Goal: Register for event/course

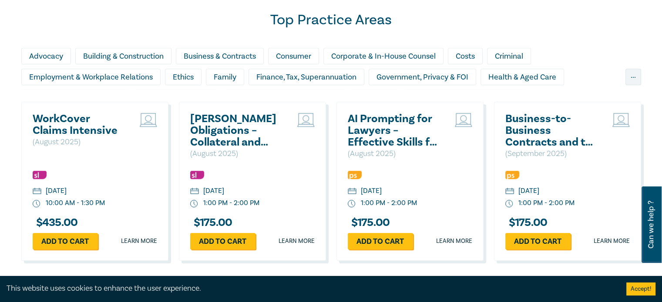
scroll to position [575, 0]
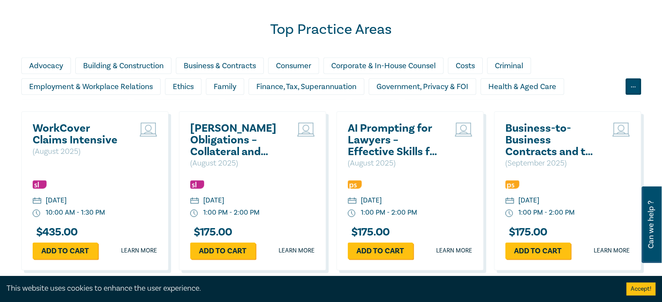
click at [629, 84] on div "..." at bounding box center [633, 86] width 16 height 17
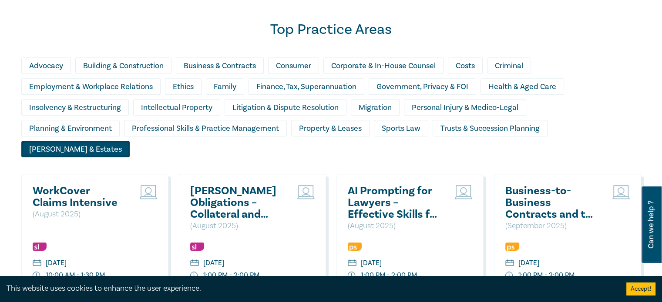
click at [130, 141] on div "[PERSON_NAME] & Estates" at bounding box center [75, 149] width 108 height 17
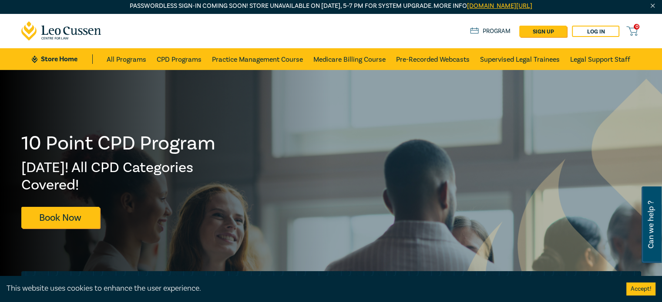
scroll to position [0, 0]
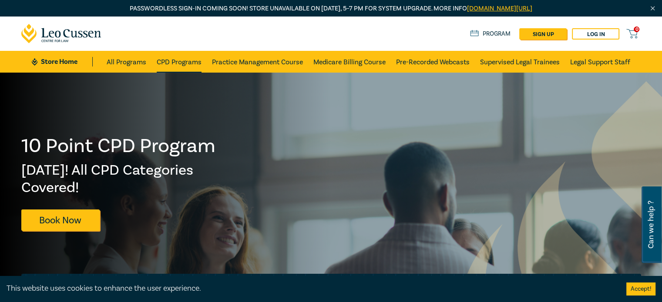
click at [174, 62] on link "CPD Programs" at bounding box center [179, 62] width 45 height 22
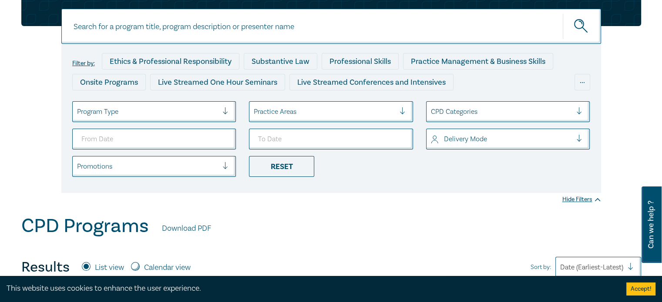
scroll to position [131, 0]
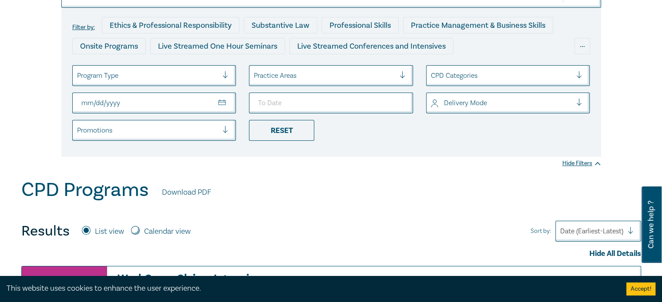
click at [222, 101] on input "From Date" at bounding box center [154, 103] width 164 height 21
type input "[DATE]"
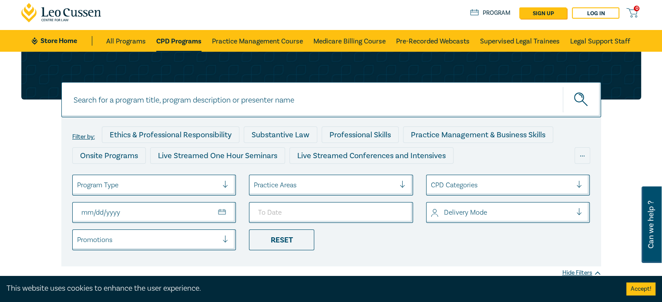
scroll to position [0, 0]
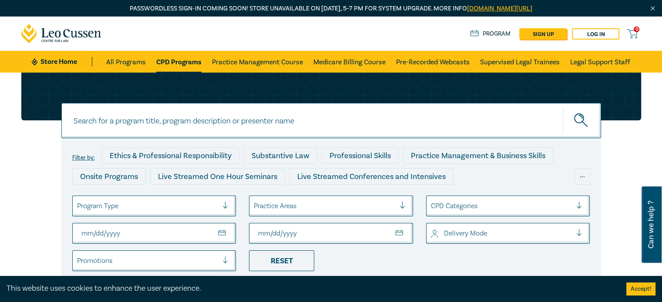
click at [402, 234] on input "To Date" at bounding box center [331, 233] width 164 height 21
type input "[DATE]"
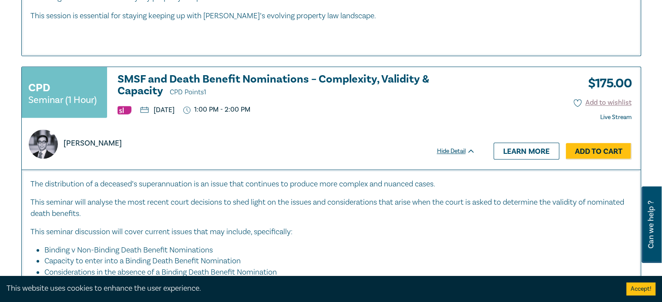
scroll to position [827, 0]
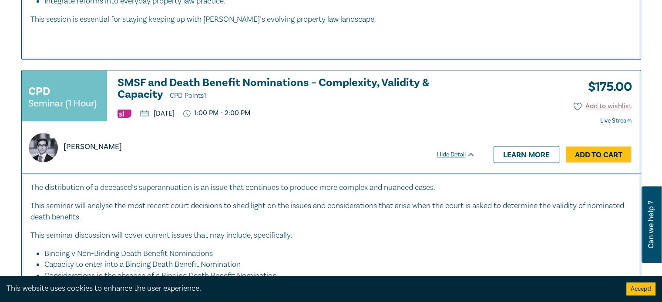
click at [366, 82] on h3 "SMSF and Death Benefit Nominations – Complexity, Validity & Capacity CPD Points…" at bounding box center [296, 89] width 358 height 25
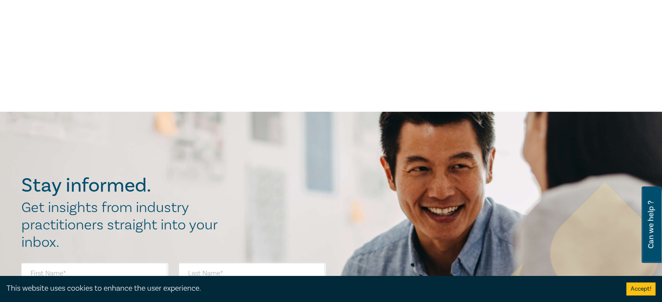
scroll to position [348, 0]
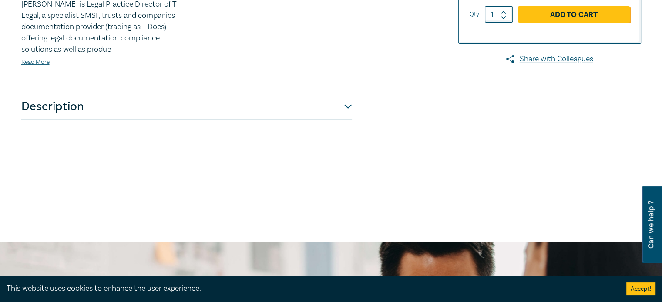
click at [347, 107] on button "Description" at bounding box center [186, 107] width 331 height 26
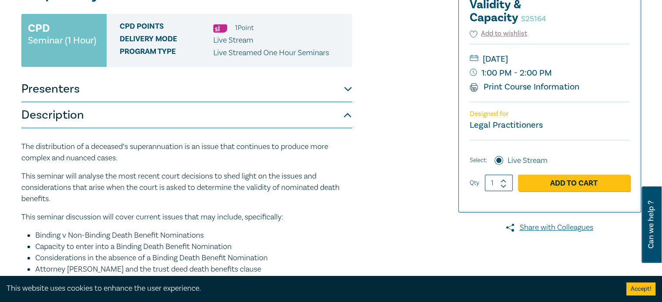
scroll to position [174, 0]
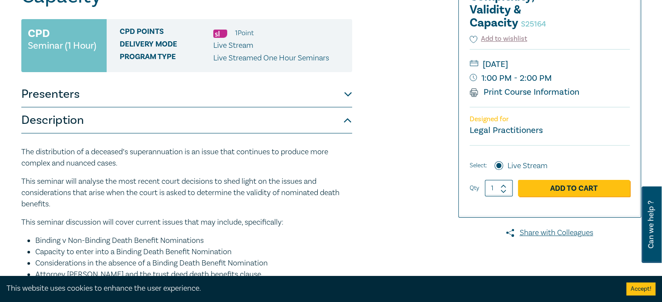
click at [393, 182] on div "SMSF and Death Benefit Nominations – Complexity, Validity & Capacity S25164 CPD…" at bounding box center [226, 157] width 420 height 435
